Goal: Task Accomplishment & Management: Complete application form

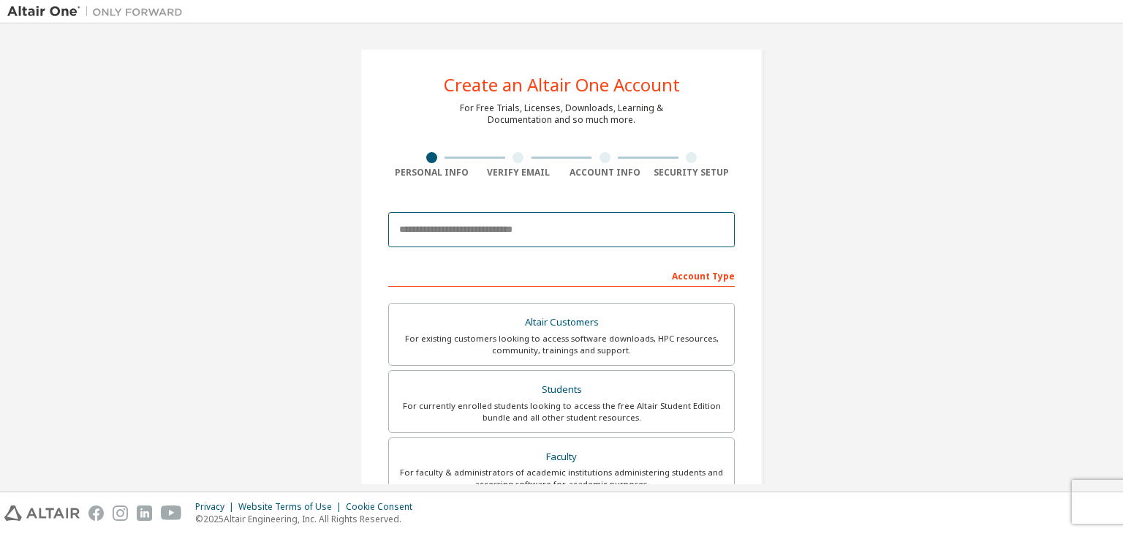
click at [450, 240] on input "email" at bounding box center [561, 229] width 346 height 35
type input "**********"
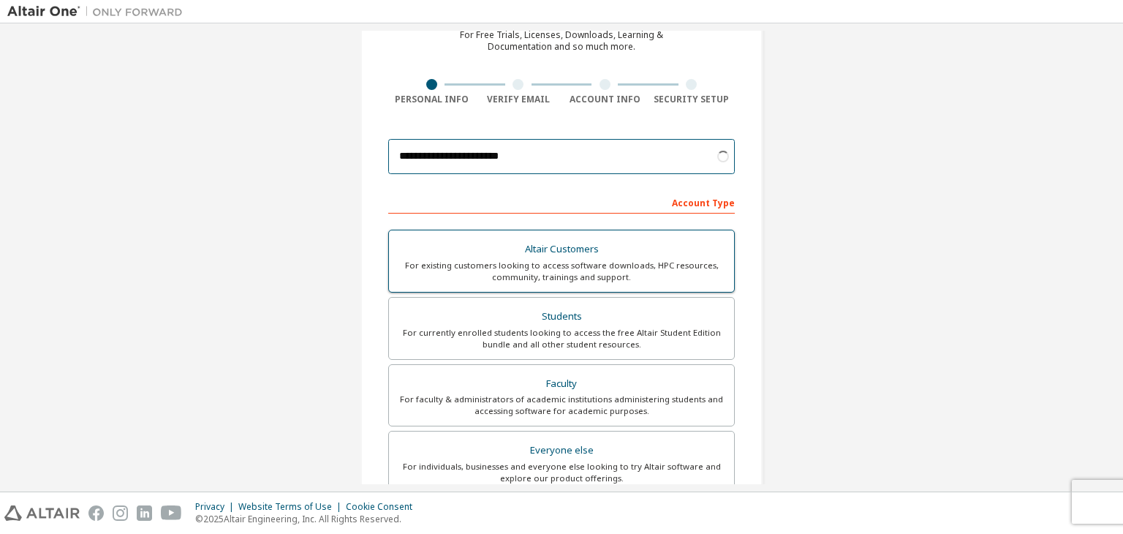
scroll to position [75, 0]
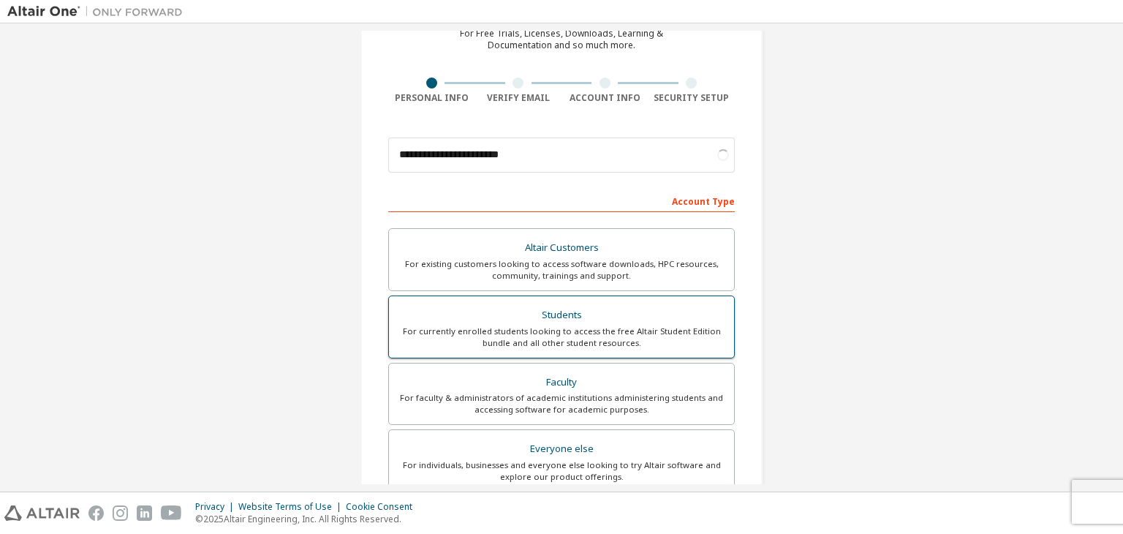
click at [505, 329] on div "For currently enrolled students looking to access the free Altair Student Editi…" at bounding box center [561, 336] width 327 height 23
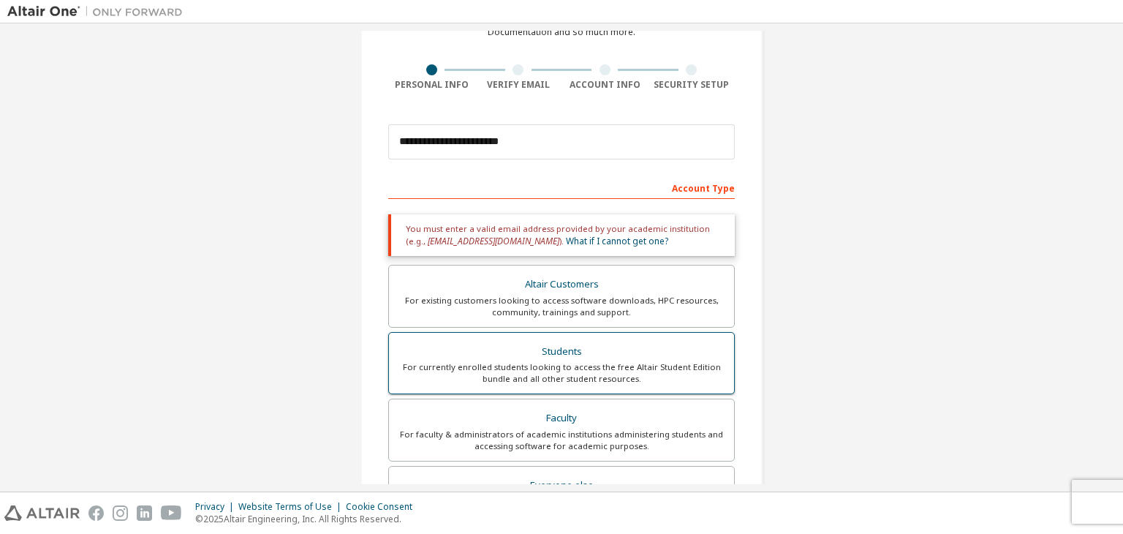
scroll to position [89, 0]
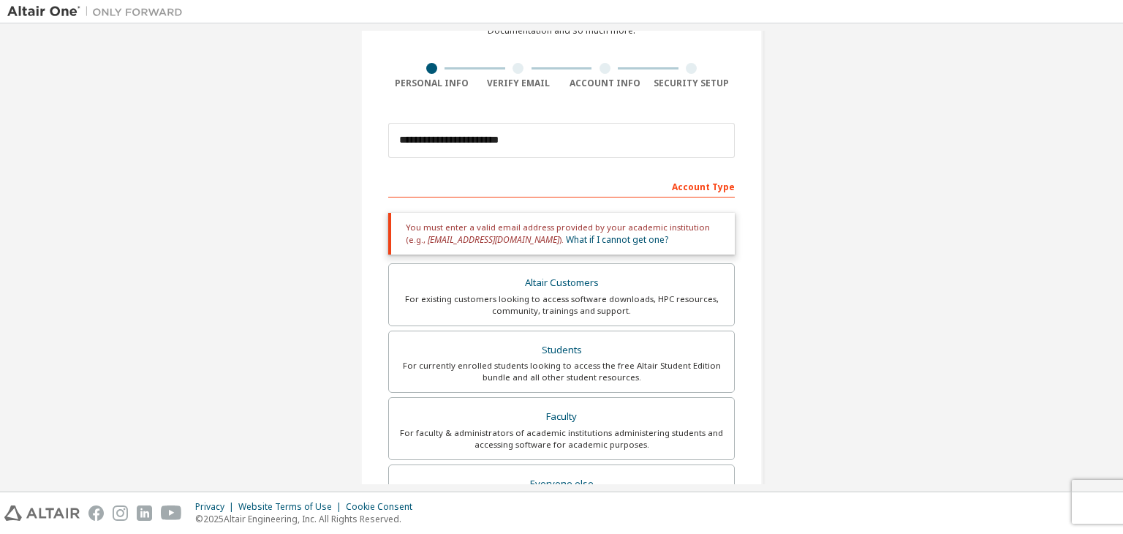
click at [522, 186] on div "Account Type" at bounding box center [561, 185] width 346 height 23
click at [491, 178] on div "Account Type" at bounding box center [561, 185] width 346 height 23
click at [690, 183] on div "Account Type" at bounding box center [561, 185] width 346 height 23
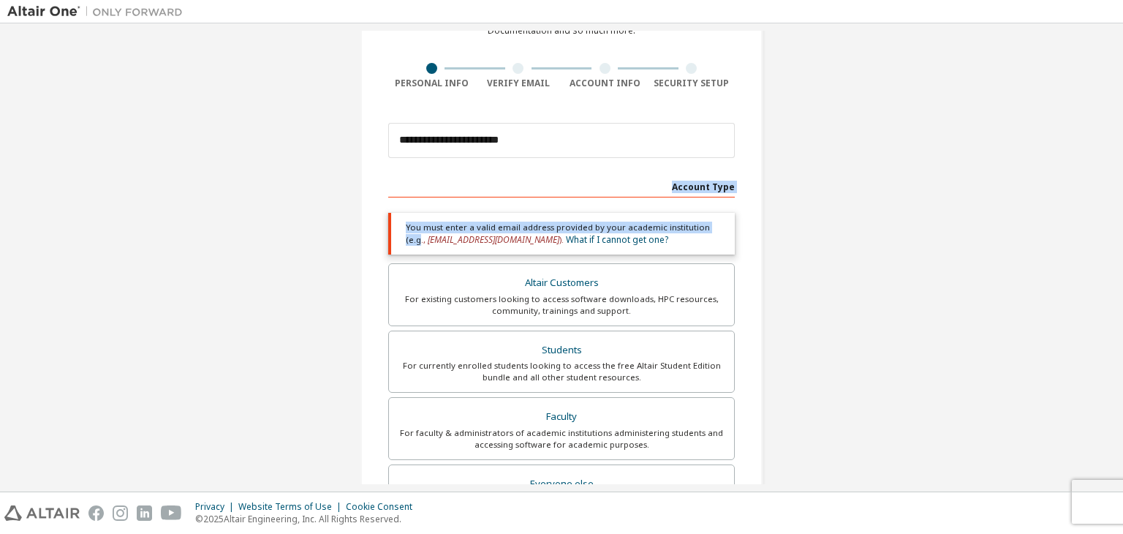
drag, startPoint x: 641, startPoint y: 180, endPoint x: 711, endPoint y: 202, distance: 73.0
click at [711, 202] on div "Account Type Academic emails outside our recognised list will require manual ve…" at bounding box center [561, 456] width 346 height 564
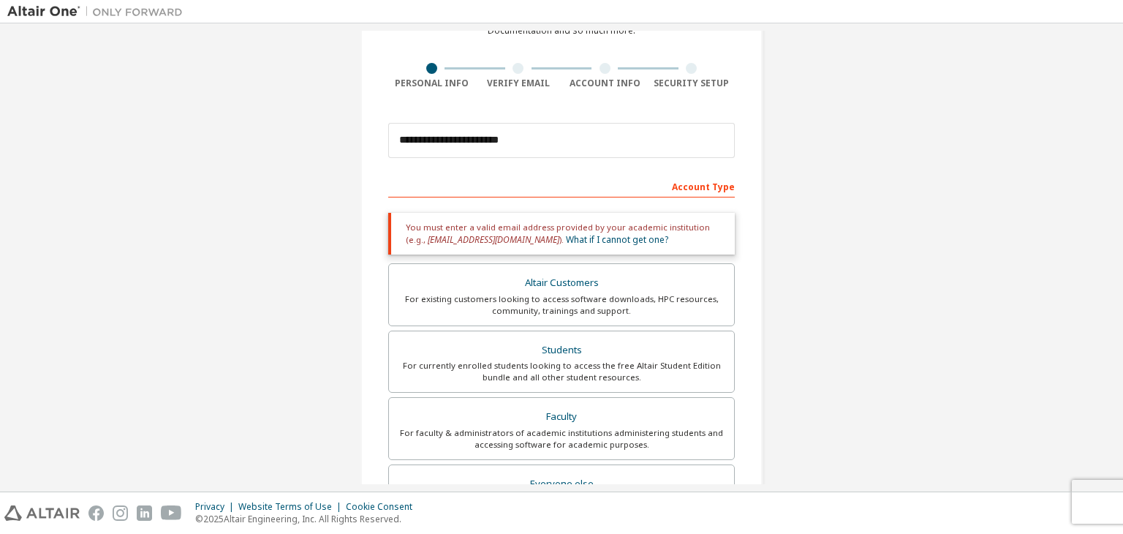
click at [707, 227] on div "You must enter a valid email address provided by your academic institution (e.g…" at bounding box center [561, 234] width 346 height 42
click at [687, 191] on div "Account Type" at bounding box center [561, 185] width 346 height 23
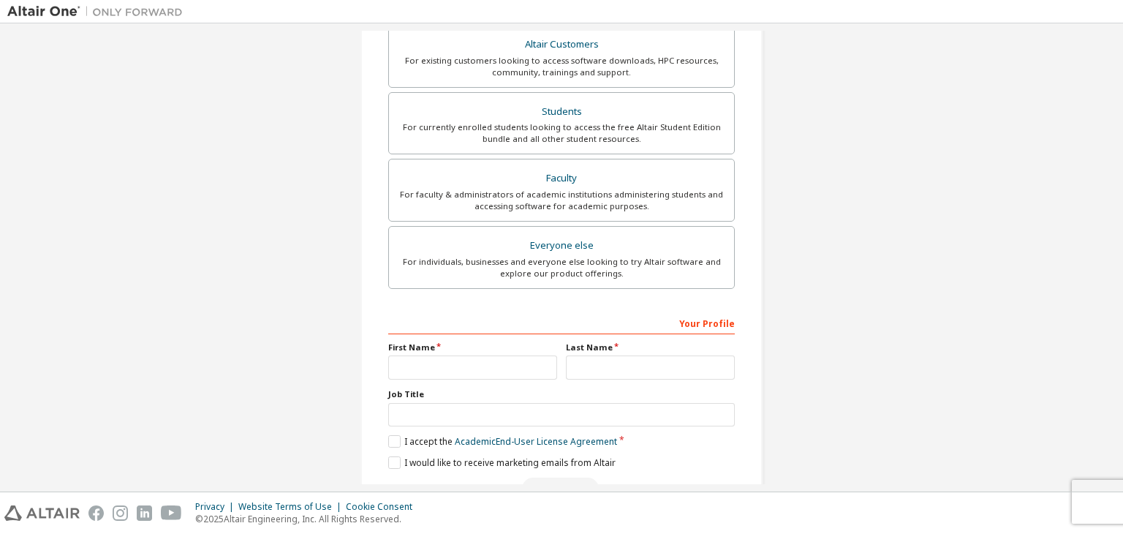
scroll to position [329, 0]
click at [501, 373] on input "text" at bounding box center [472, 366] width 169 height 24
type input "*****"
click at [623, 360] on input "text" at bounding box center [650, 366] width 169 height 24
type input "***"
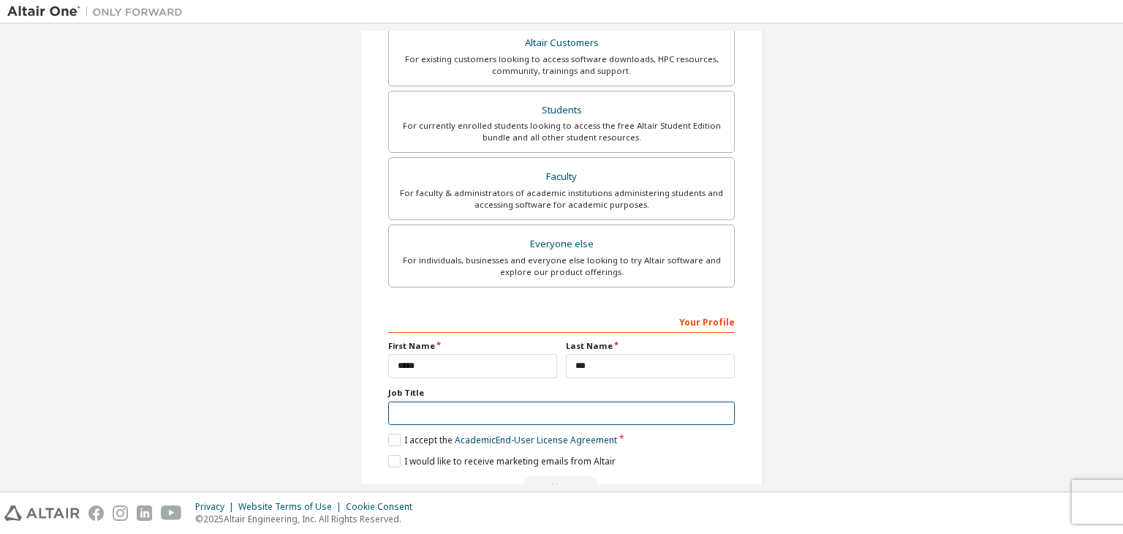
click at [489, 412] on input "text" at bounding box center [561, 413] width 346 height 24
click at [456, 433] on link "Academic End-User License Agreement" at bounding box center [536, 439] width 162 height 12
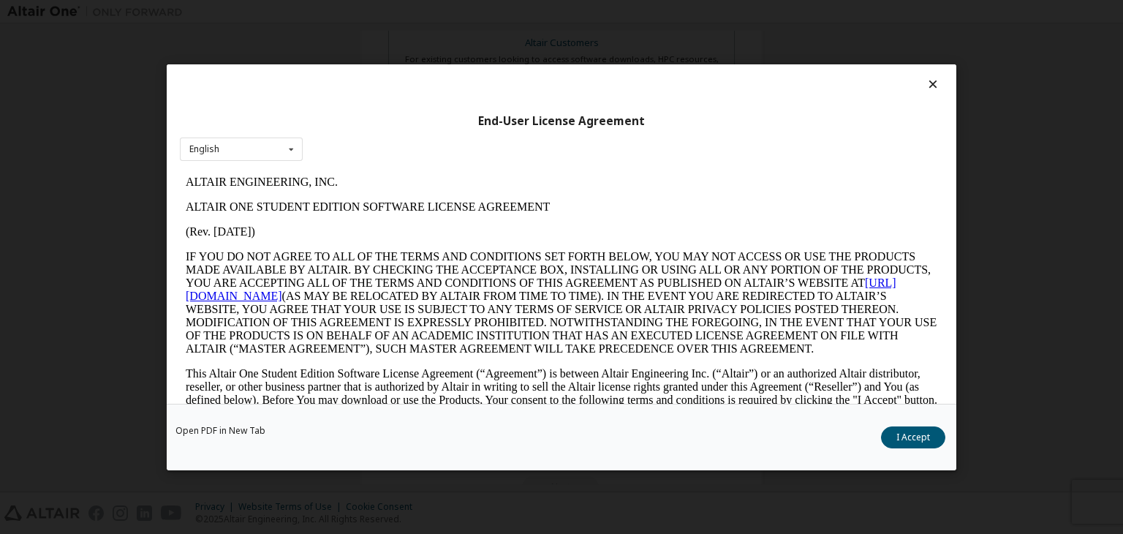
scroll to position [0, 0]
click at [285, 153] on icon at bounding box center [291, 148] width 18 height 23
click at [287, 149] on icon at bounding box center [291, 148] width 18 height 23
click at [917, 442] on button "I Accept" at bounding box center [913, 437] width 64 height 22
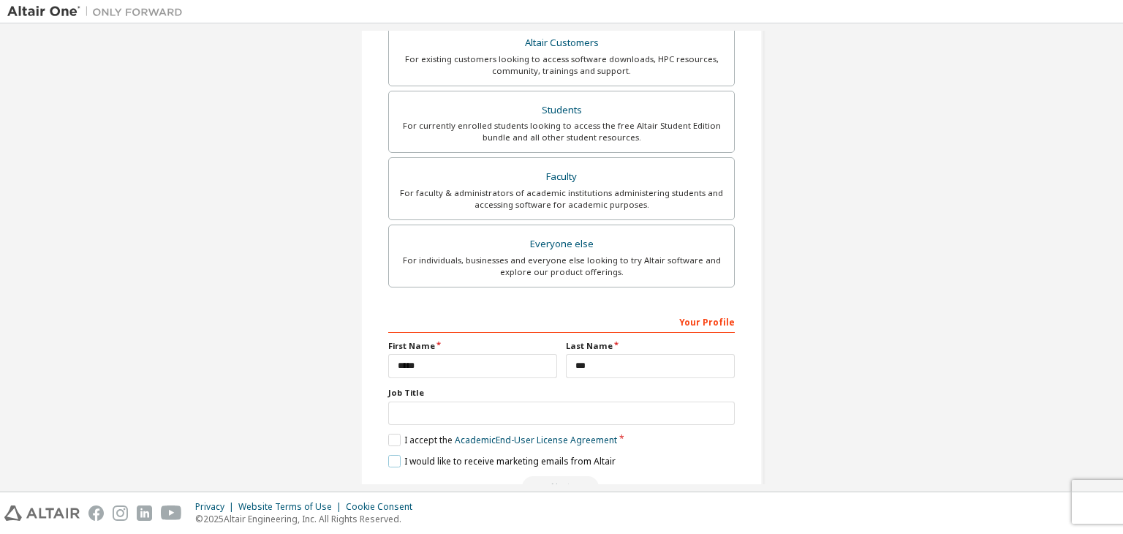
click at [532, 464] on label "I would like to receive marketing emails from Altair" at bounding box center [501, 461] width 227 height 12
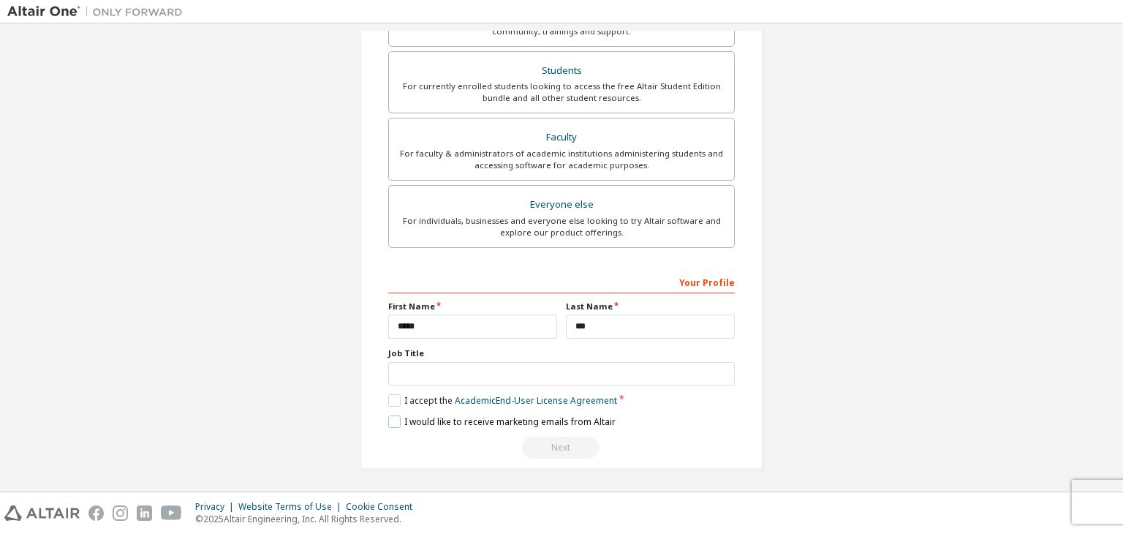
scroll to position [350, 0]
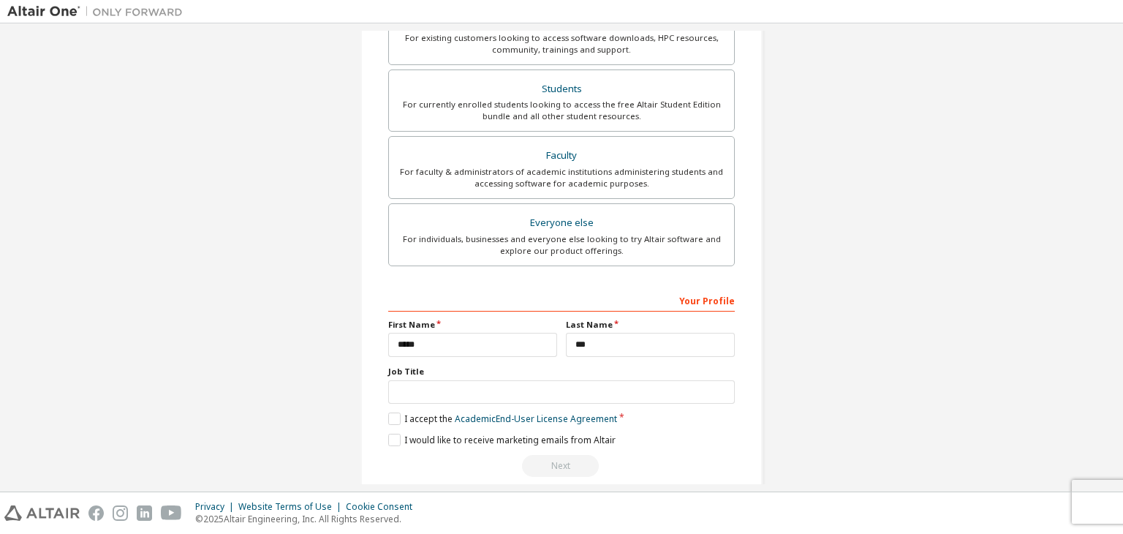
click at [608, 292] on div "Your Profile" at bounding box center [561, 299] width 346 height 23
click at [700, 298] on div "Your Profile" at bounding box center [561, 299] width 346 height 23
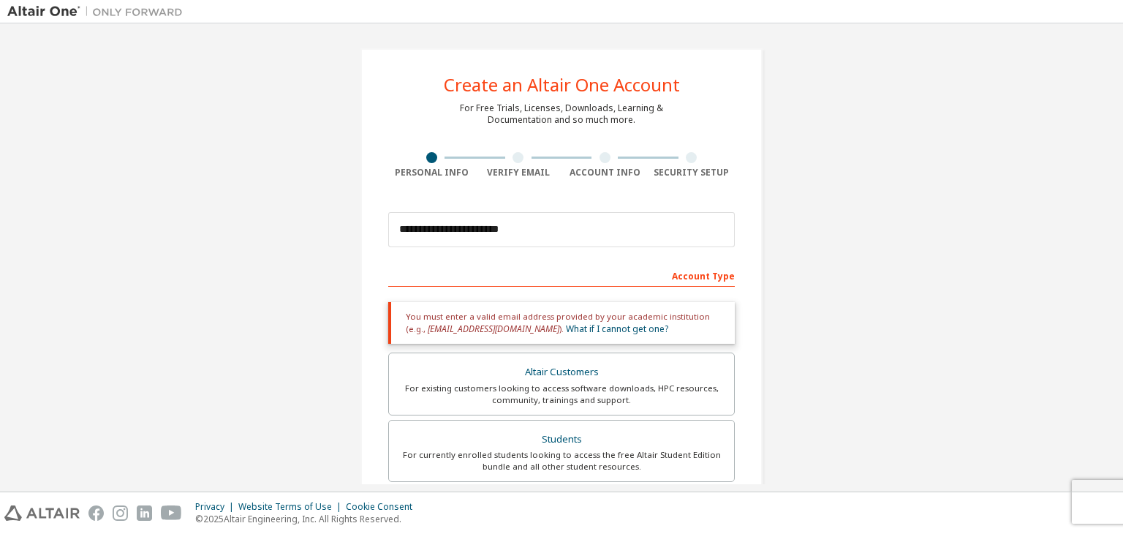
scroll to position [60, 0]
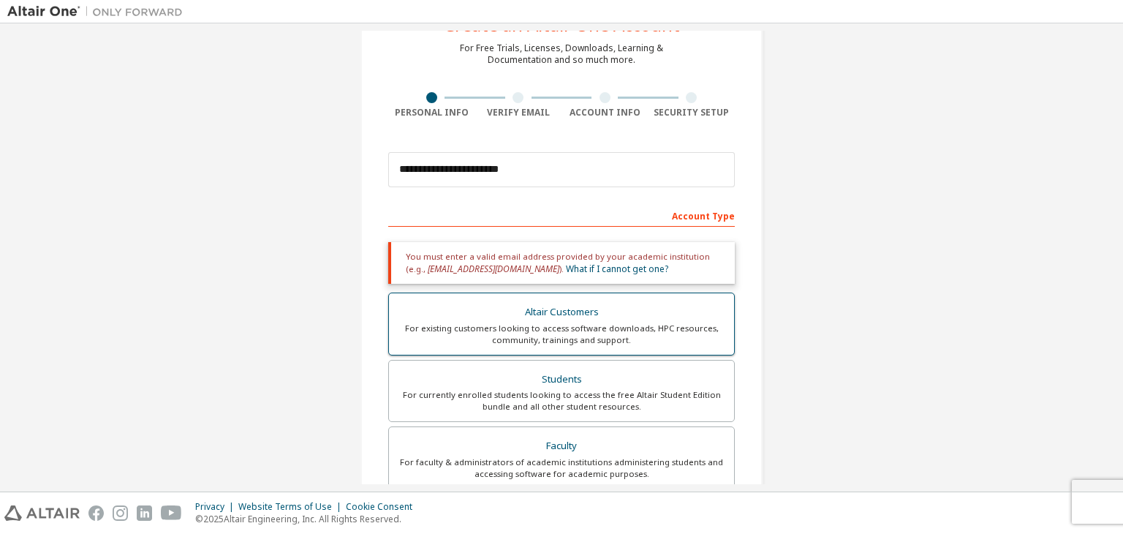
click at [607, 326] on div "For existing customers looking to access software downloads, HPC resources, com…" at bounding box center [561, 333] width 327 height 23
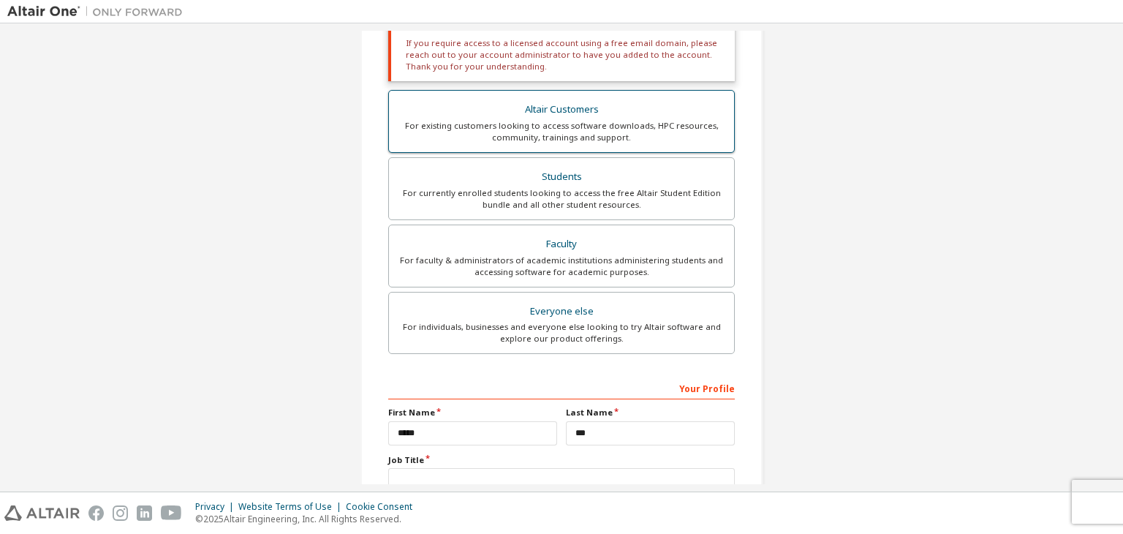
scroll to position [319, 0]
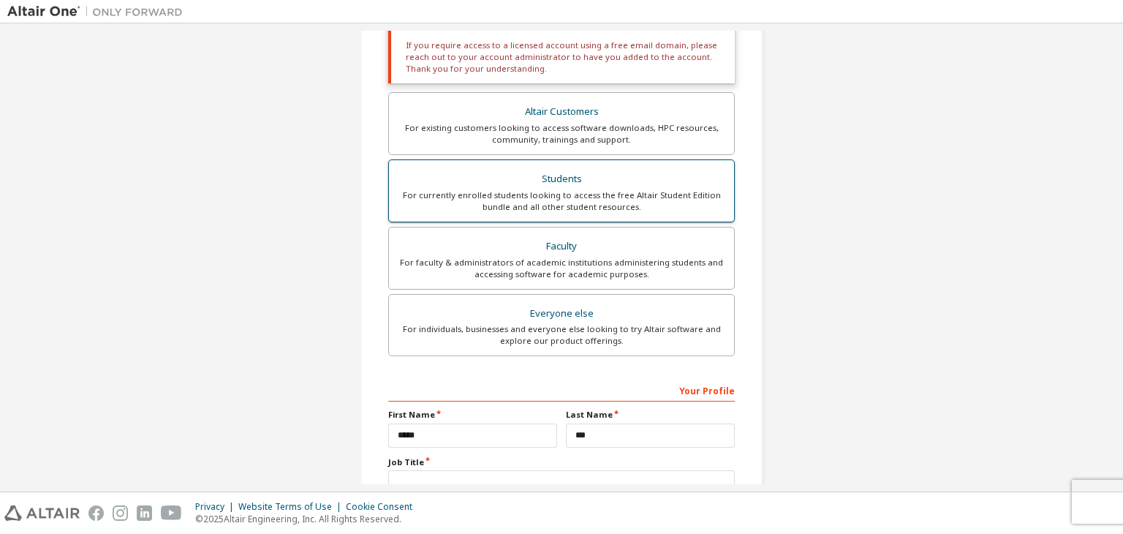
click at [605, 200] on div "For currently enrolled students looking to access the free Altair Student Editi…" at bounding box center [561, 200] width 327 height 23
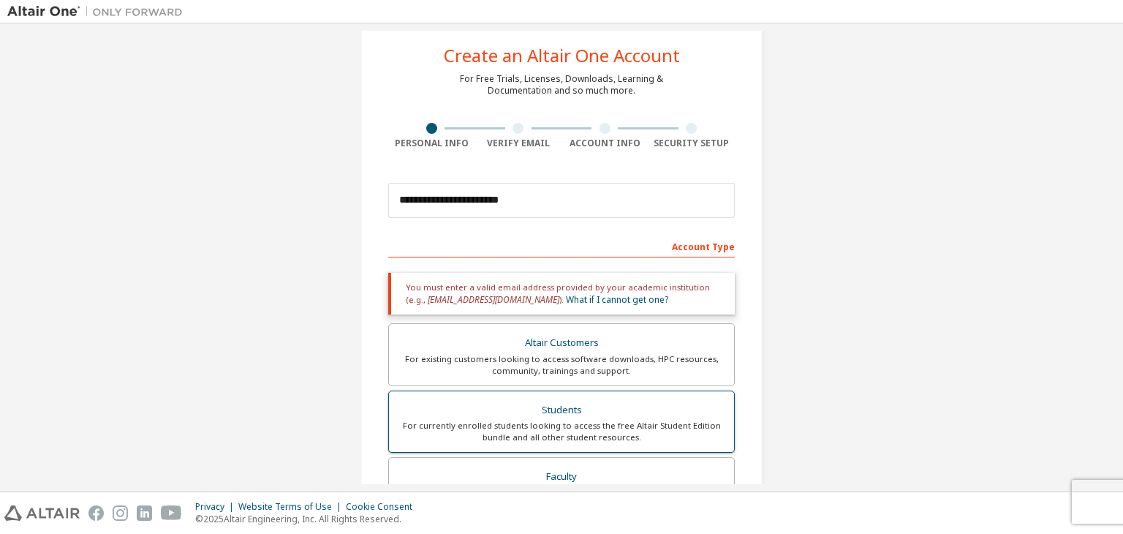
scroll to position [0, 0]
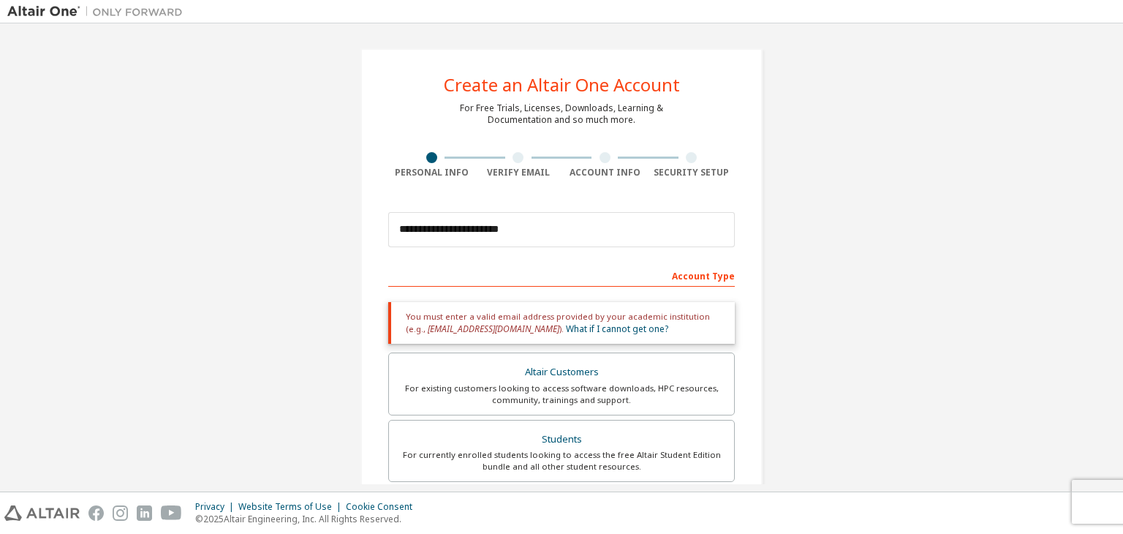
click at [567, 274] on div "Account Type" at bounding box center [561, 274] width 346 height 23
click at [718, 272] on div "Account Type" at bounding box center [561, 274] width 346 height 23
click at [582, 328] on link "What if I cannot get one?" at bounding box center [617, 328] width 102 height 12
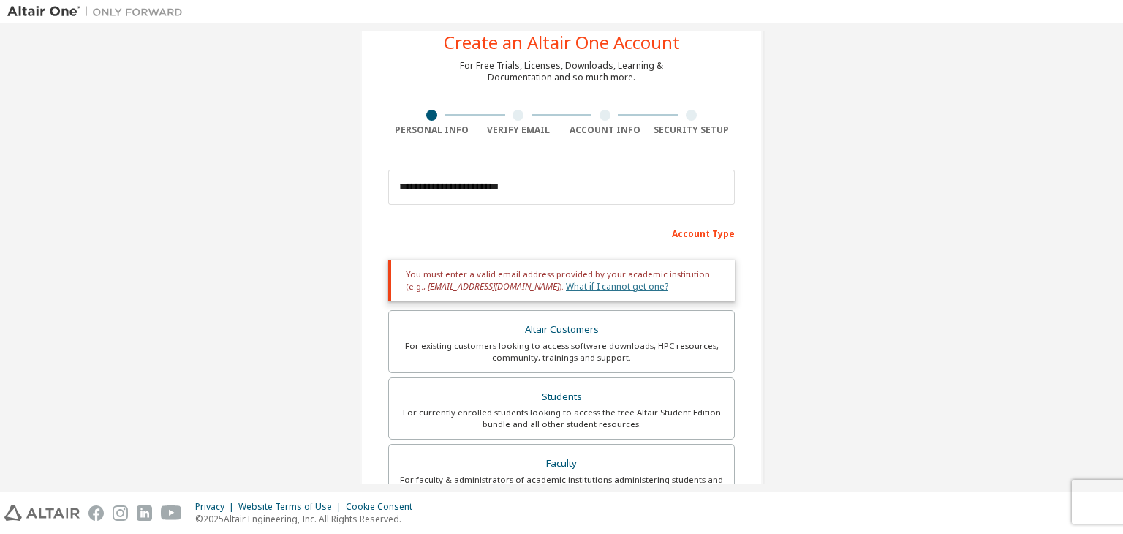
scroll to position [45, 0]
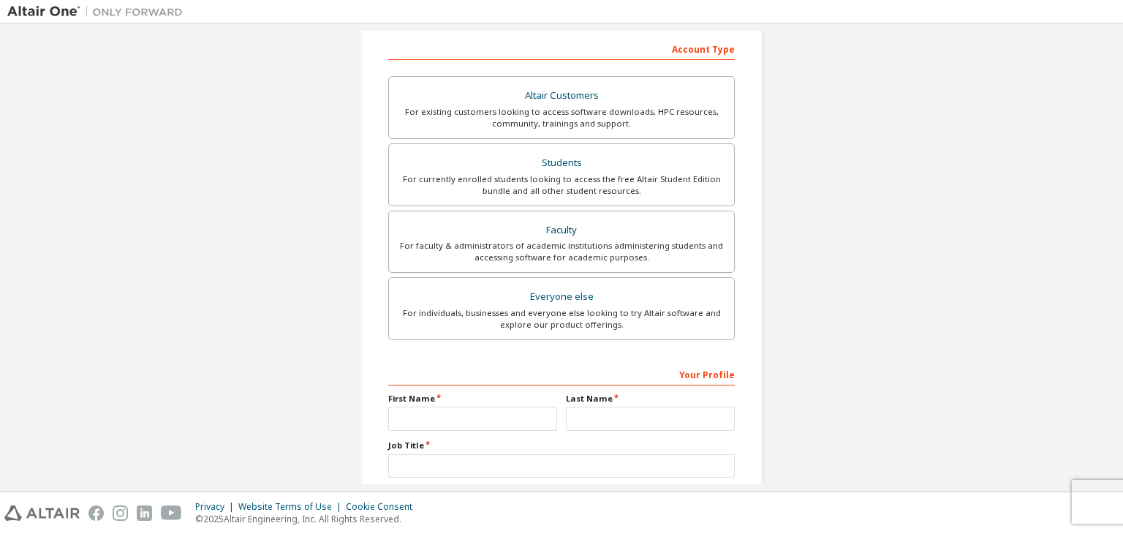
scroll to position [318, 0]
